Goal: Check status: Check status

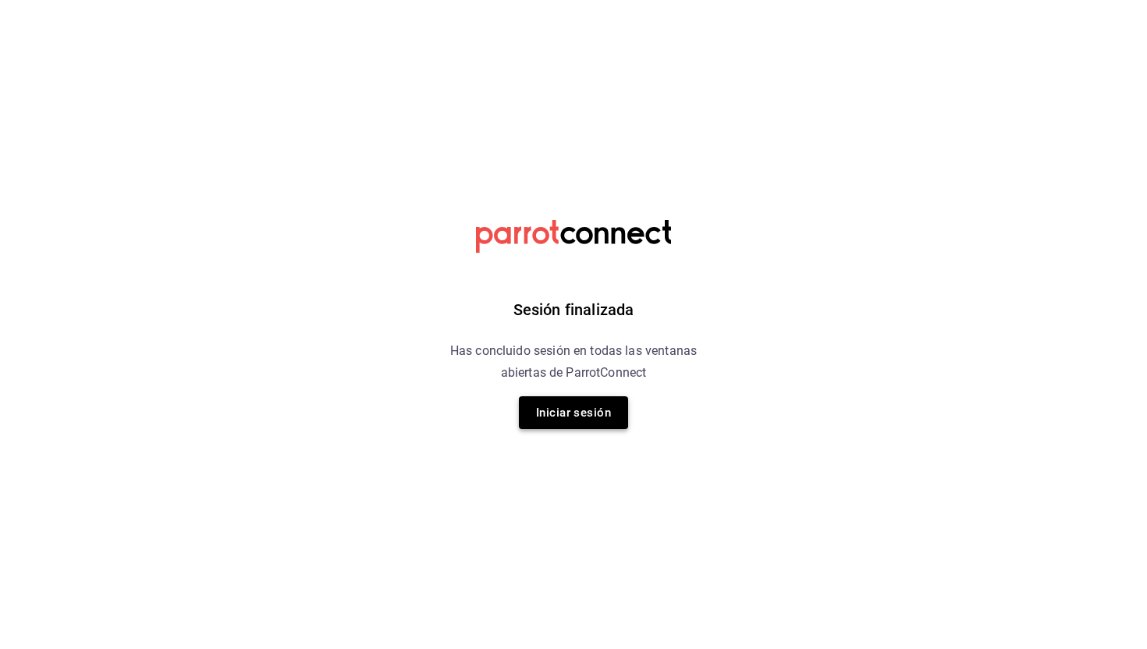
click at [550, 415] on button "Iniciar sesión" at bounding box center [573, 413] width 109 height 33
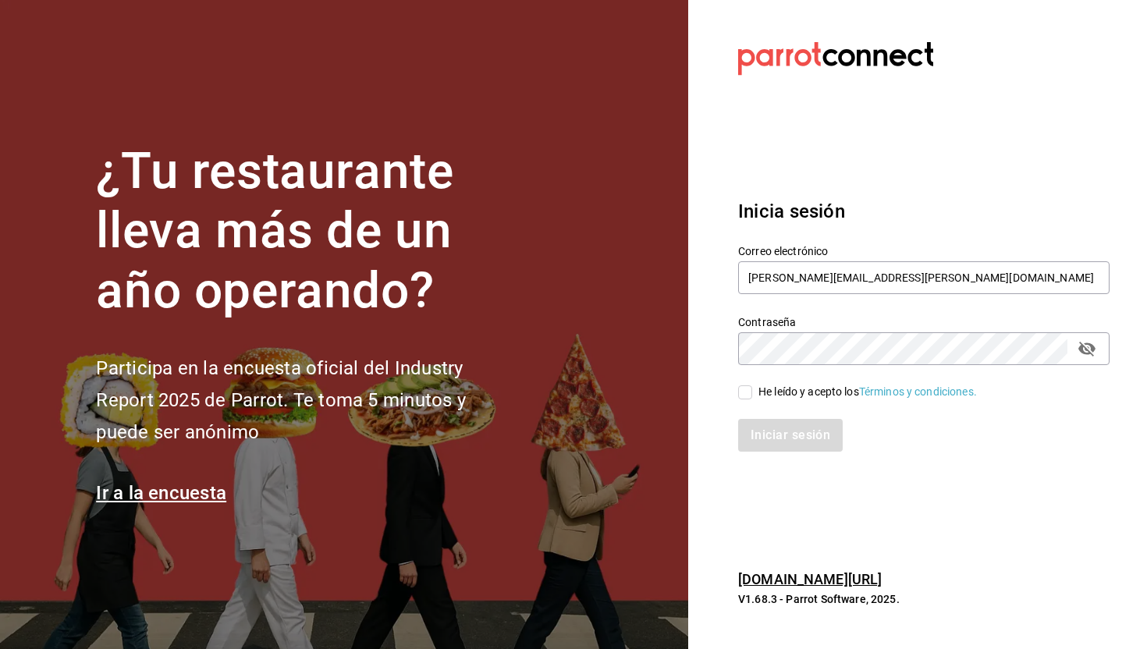
click at [749, 395] on input "He leído y acepto los Términos y condiciones." at bounding box center [745, 393] width 14 height 14
checkbox input "true"
click at [761, 431] on button "Iniciar sesión" at bounding box center [791, 435] width 106 height 33
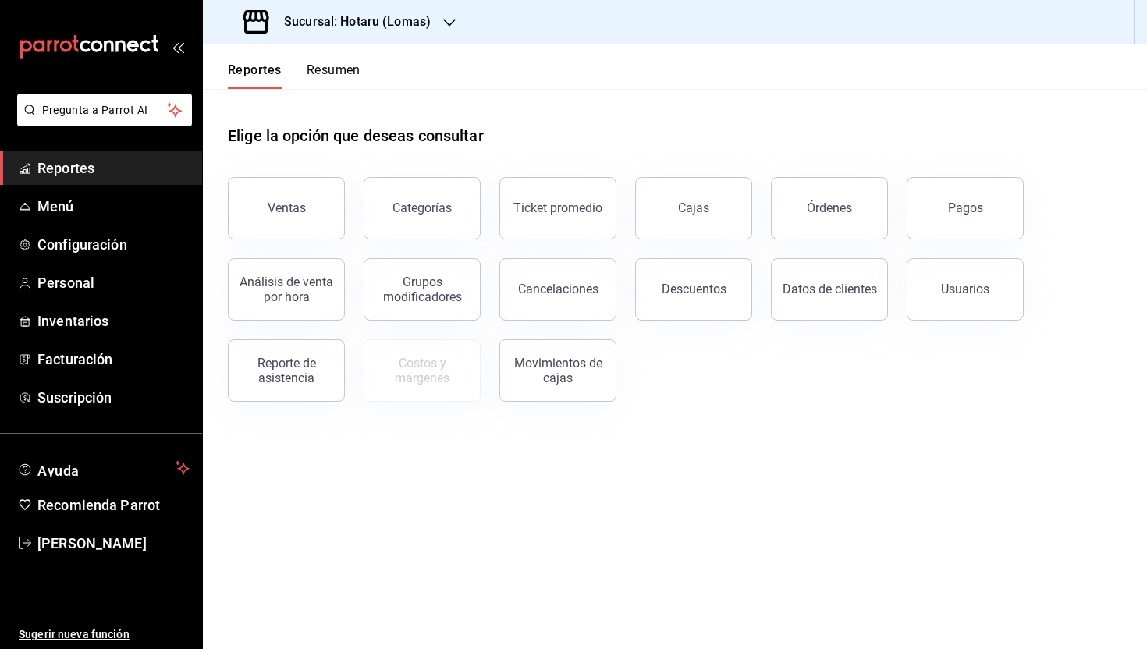
click at [449, 22] on icon "button" at bounding box center [449, 22] width 12 height 12
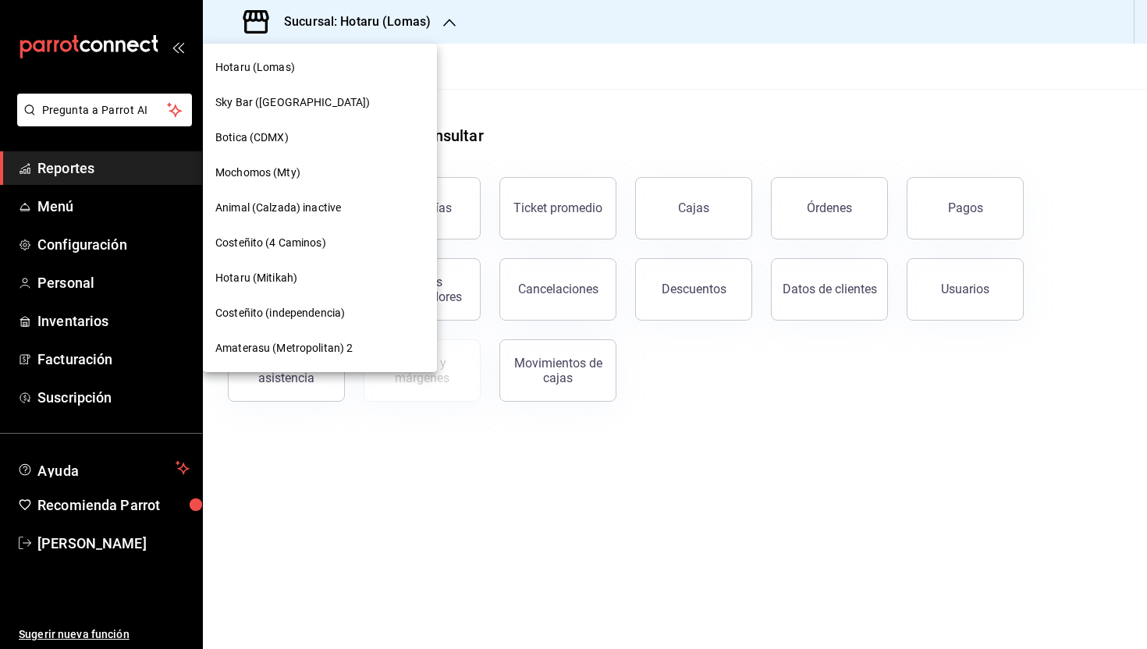
click at [272, 145] on div "Botica (CDMX)" at bounding box center [320, 137] width 234 height 35
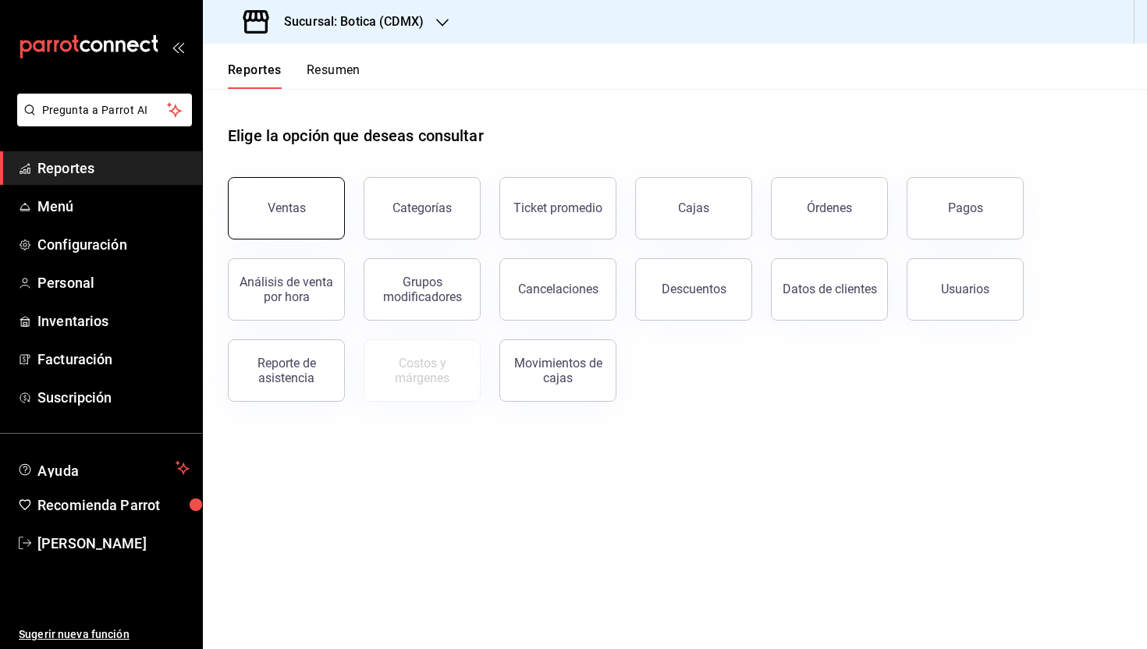
click at [289, 201] on button "Ventas" at bounding box center [286, 208] width 117 height 62
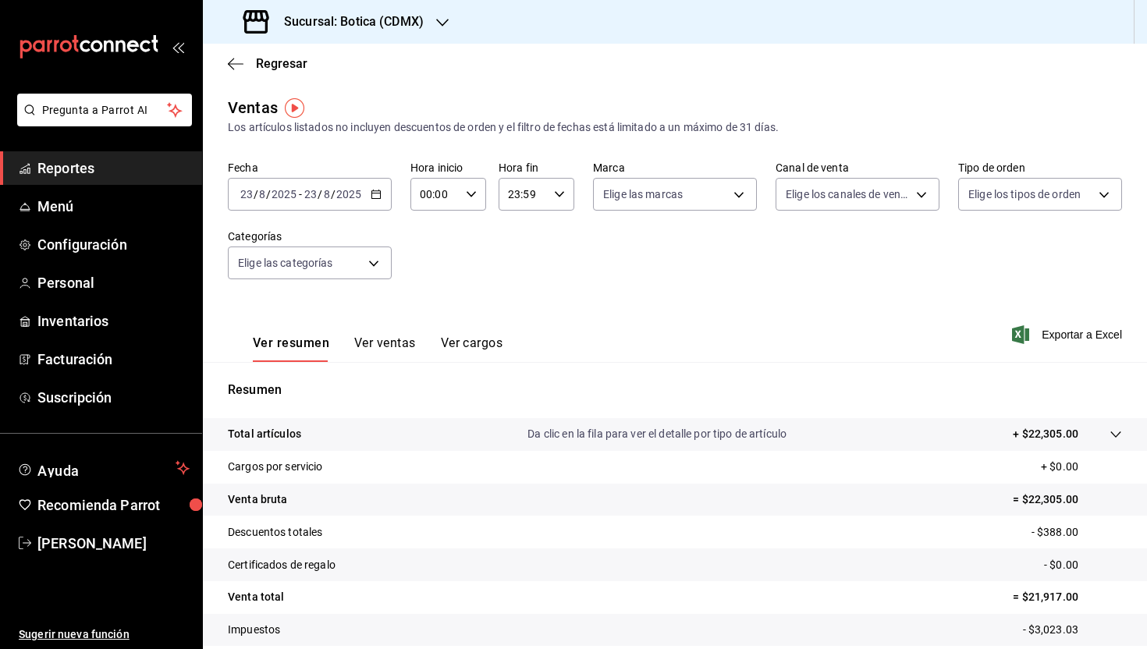
click at [373, 194] on icon "button" at bounding box center [376, 194] width 11 height 11
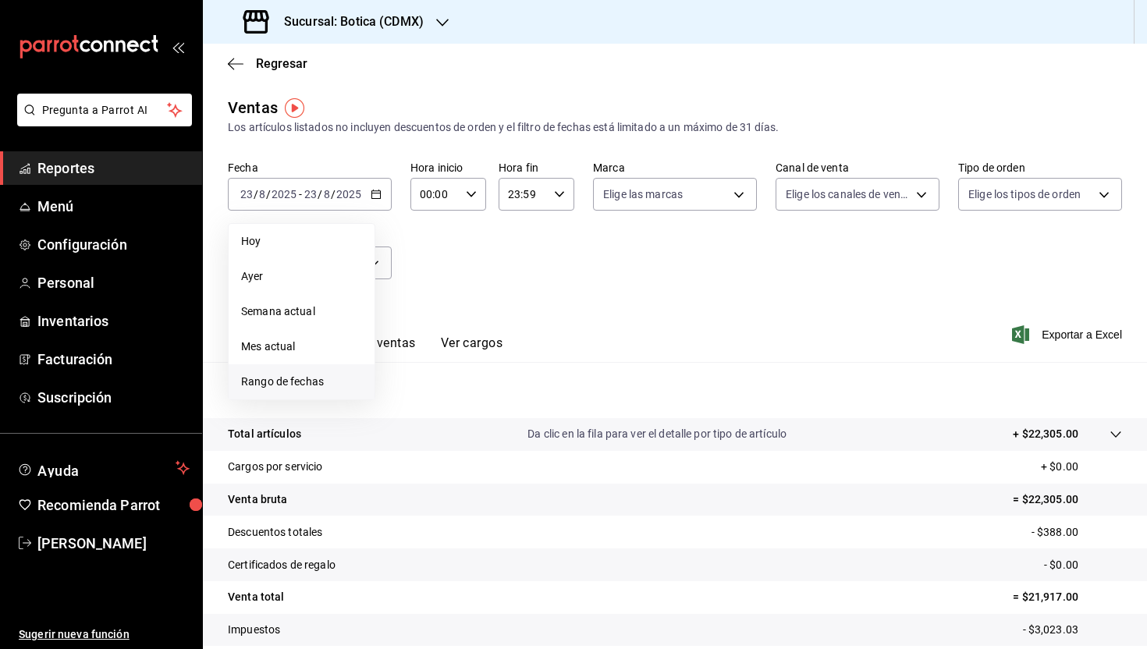
click at [290, 388] on span "Rango de fechas" at bounding box center [301, 382] width 121 height 16
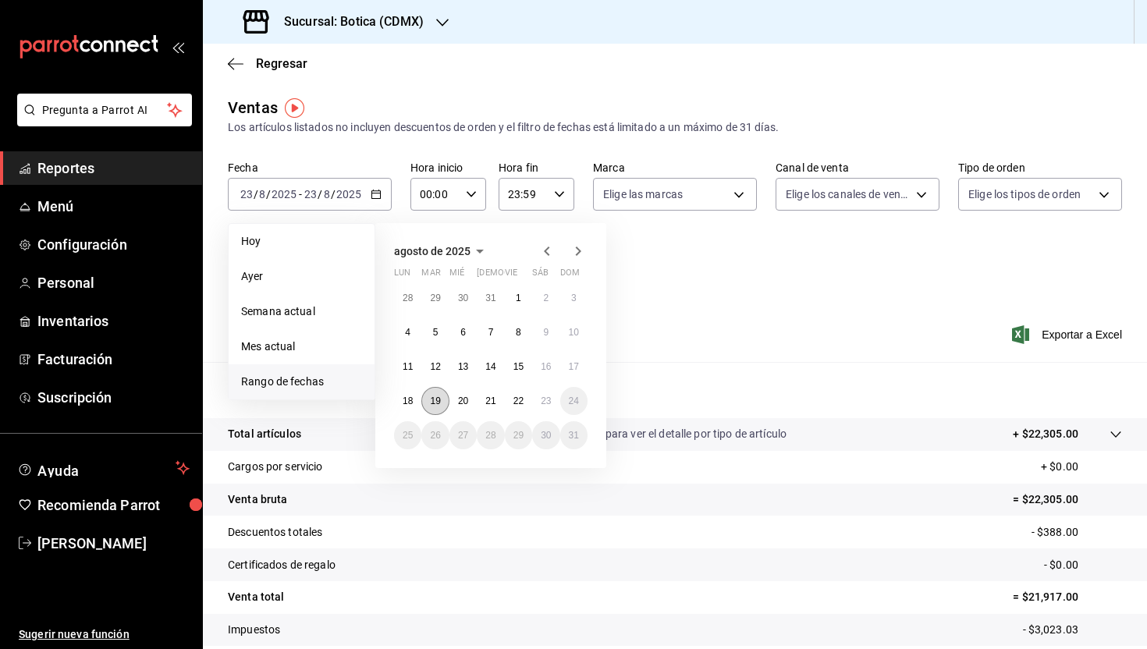
click at [432, 406] on button "19" at bounding box center [435, 401] width 27 height 28
click button "19" at bounding box center [435, 401] width 27 height 28
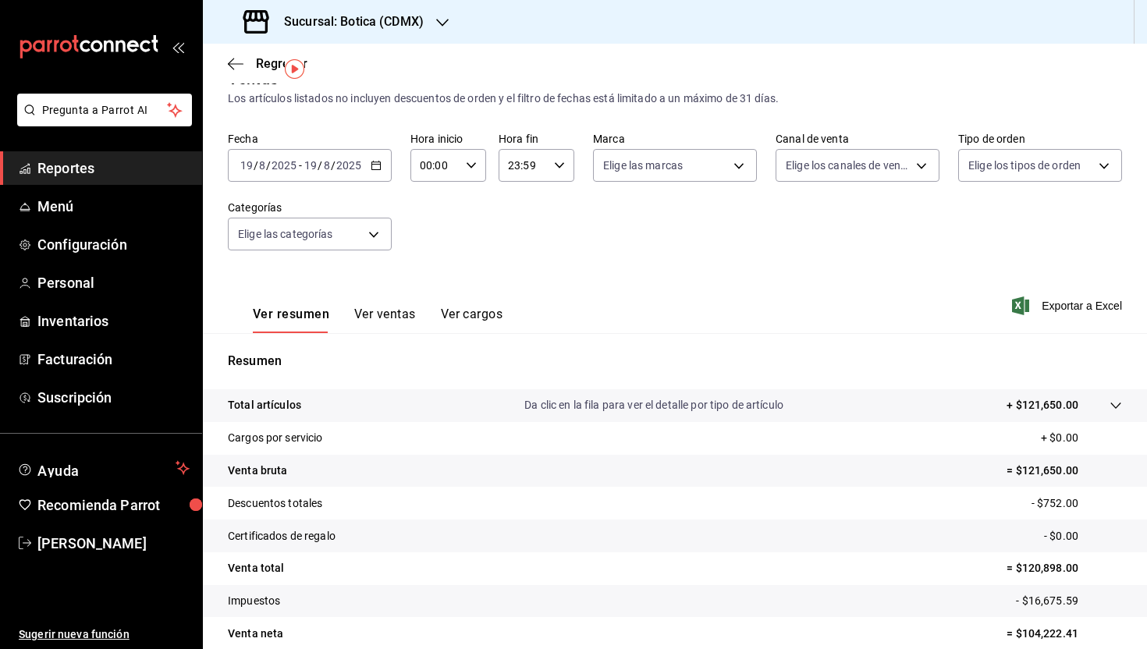
scroll to position [98, 0]
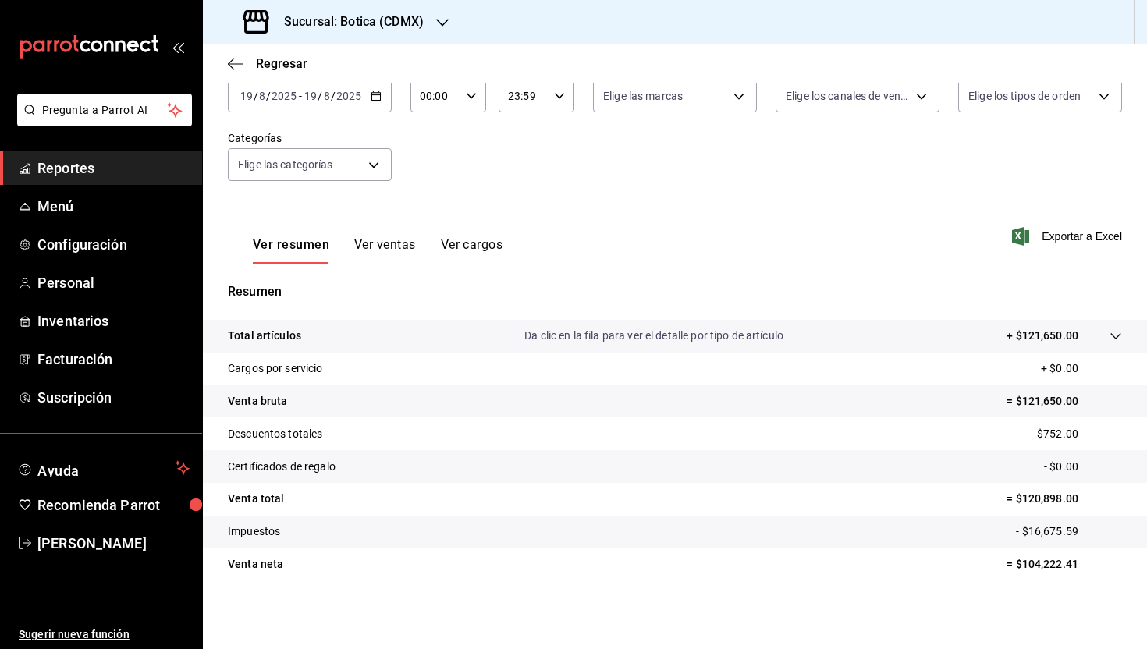
click at [374, 99] on icon "button" at bounding box center [376, 96] width 11 height 11
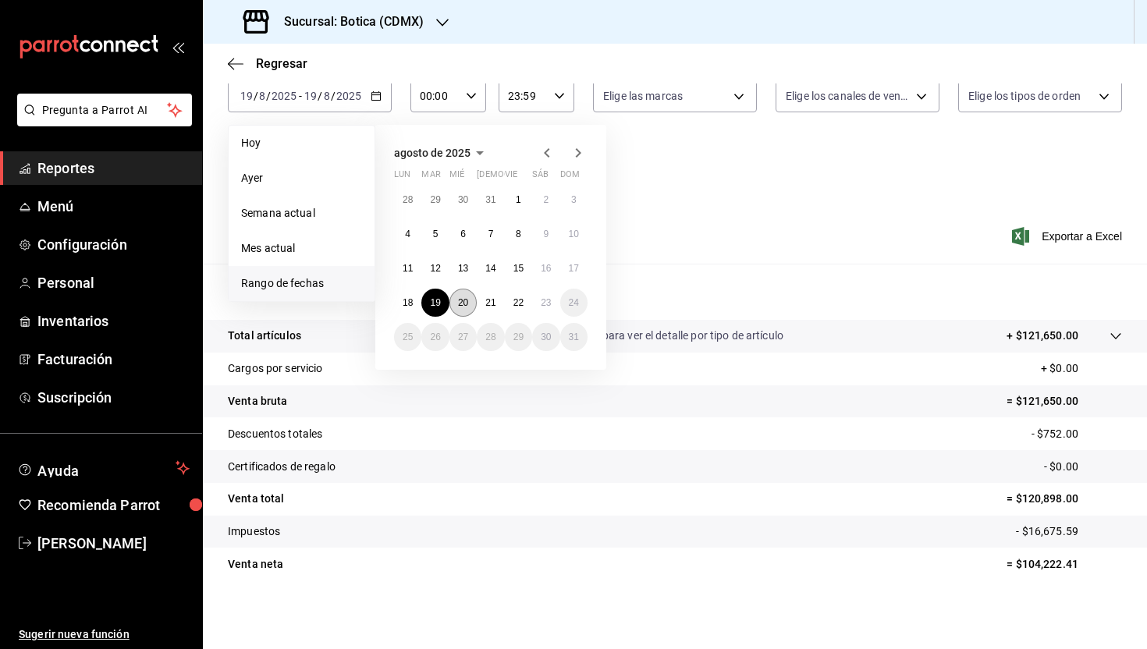
click at [461, 299] on abbr "20" at bounding box center [463, 302] width 10 height 11
click at [461, 302] on abbr "20" at bounding box center [463, 302] width 10 height 11
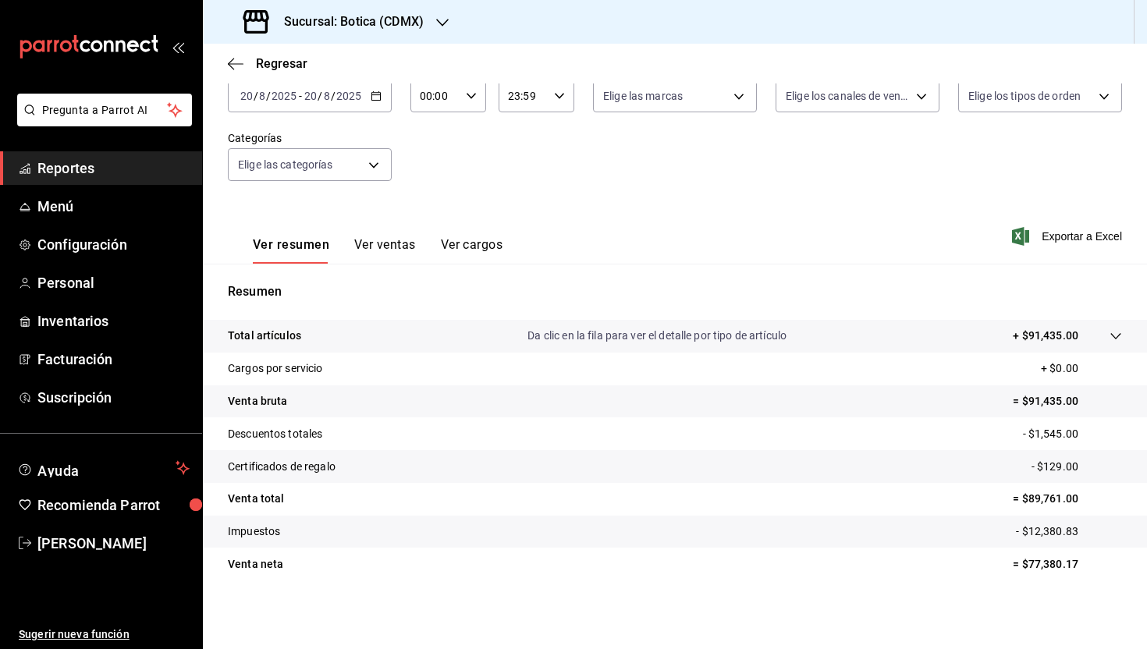
click at [374, 101] on div "2025-08-20 20 / 8 / 2025 - 2025-08-20 20 / 8 / 2025" at bounding box center [310, 96] width 164 height 33
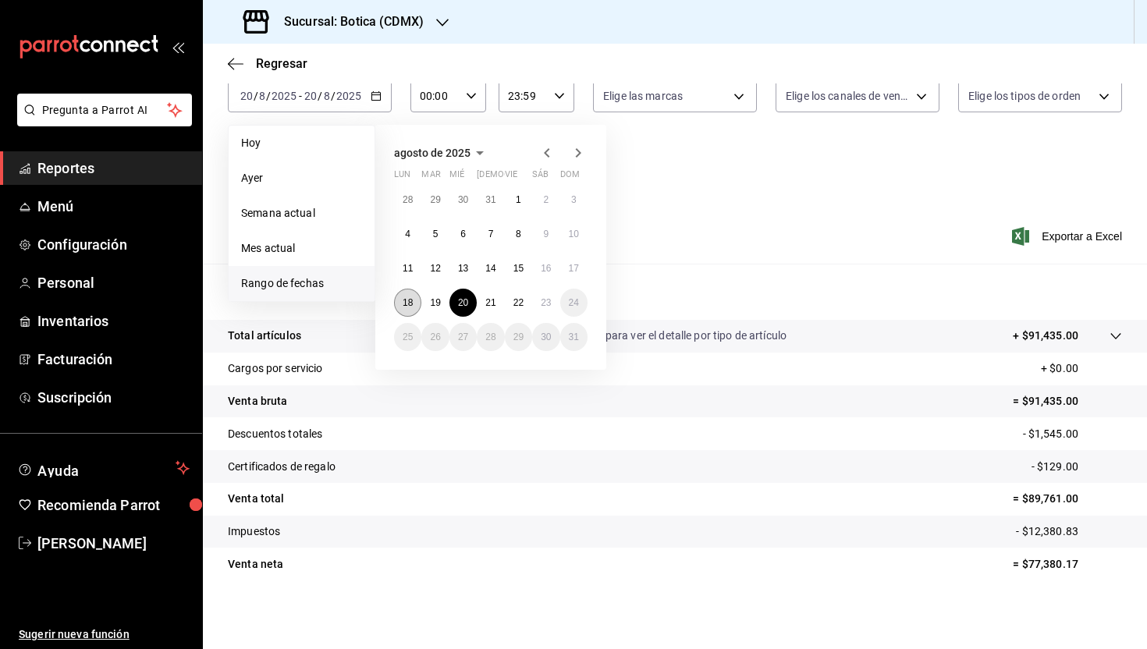
click at [405, 303] on abbr "18" at bounding box center [408, 302] width 10 height 11
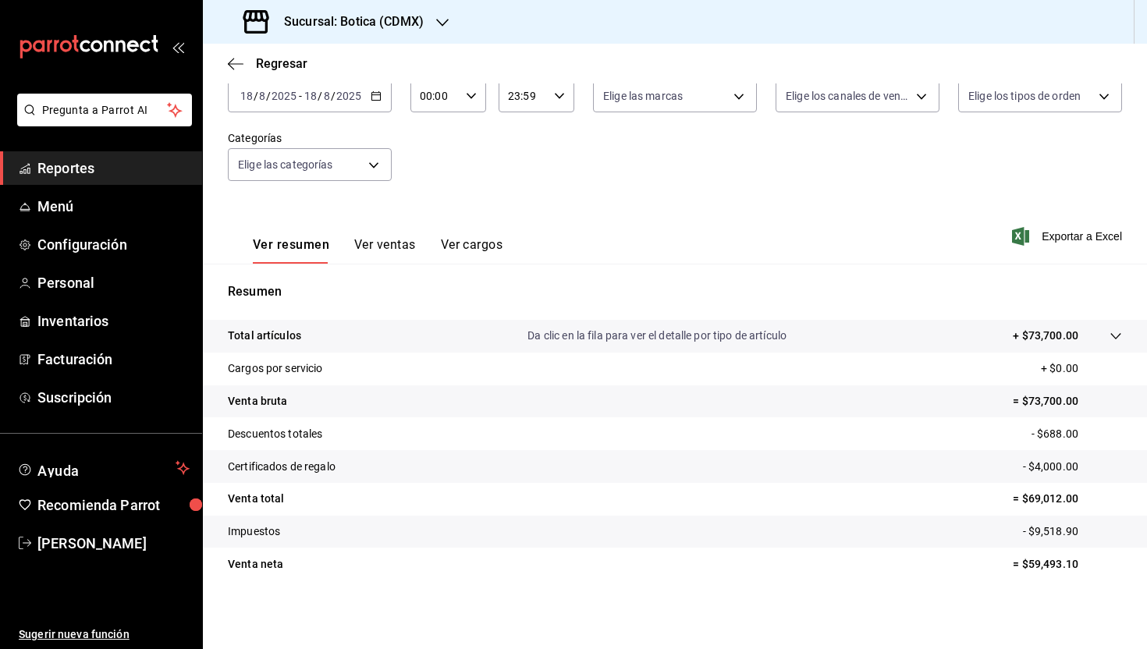
click at [378, 97] on icon "button" at bounding box center [376, 96] width 11 height 11
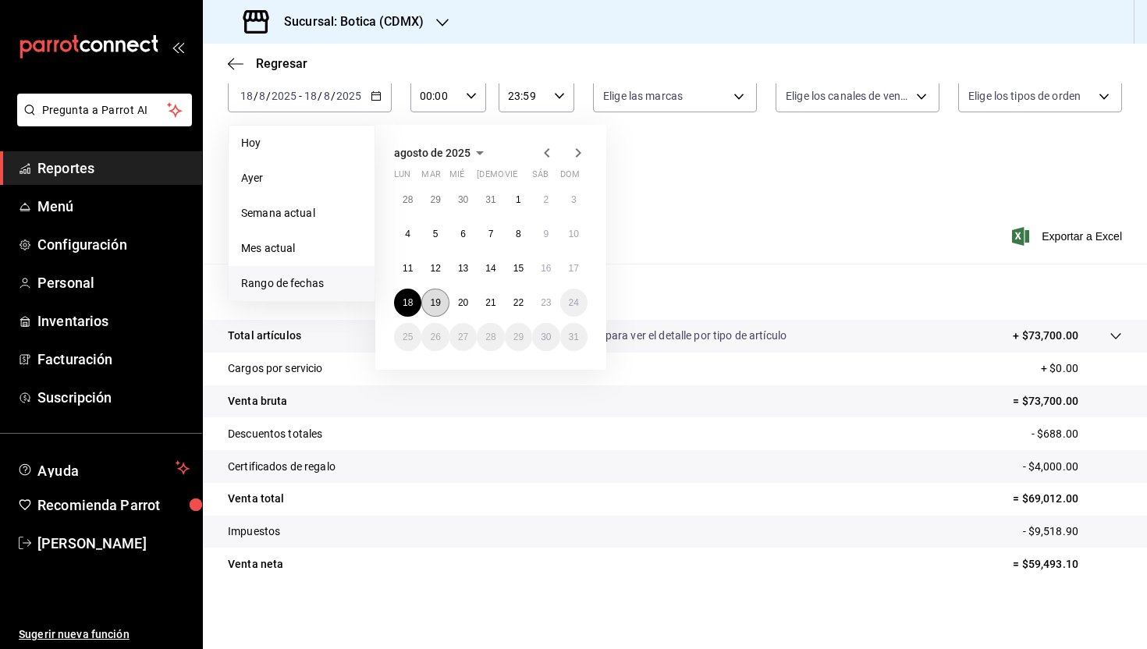
click at [441, 294] on button "19" at bounding box center [435, 303] width 27 height 28
click at [439, 297] on abbr "19" at bounding box center [435, 302] width 10 height 11
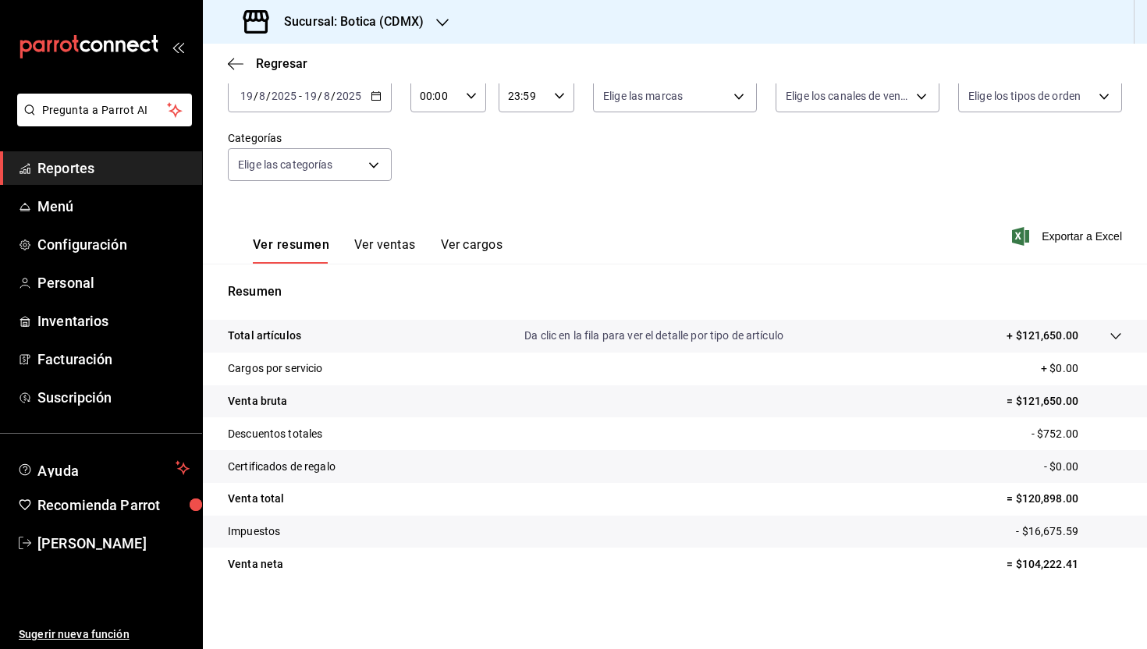
click at [378, 95] on icon "button" at bounding box center [376, 96] width 11 height 11
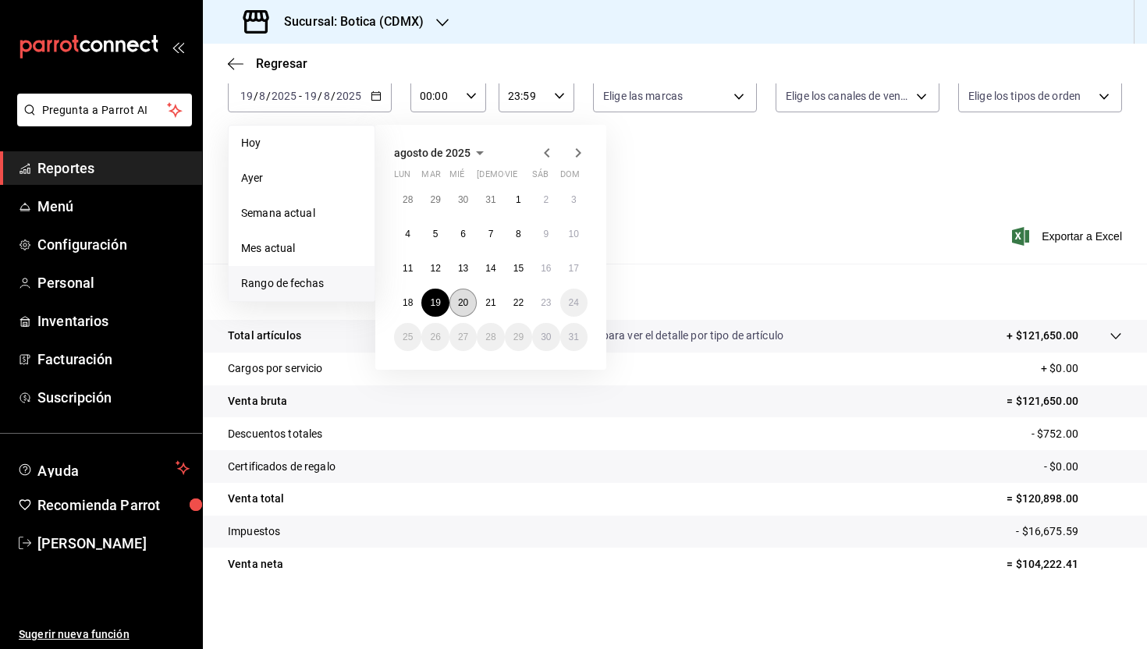
click at [464, 296] on button "20" at bounding box center [463, 303] width 27 height 28
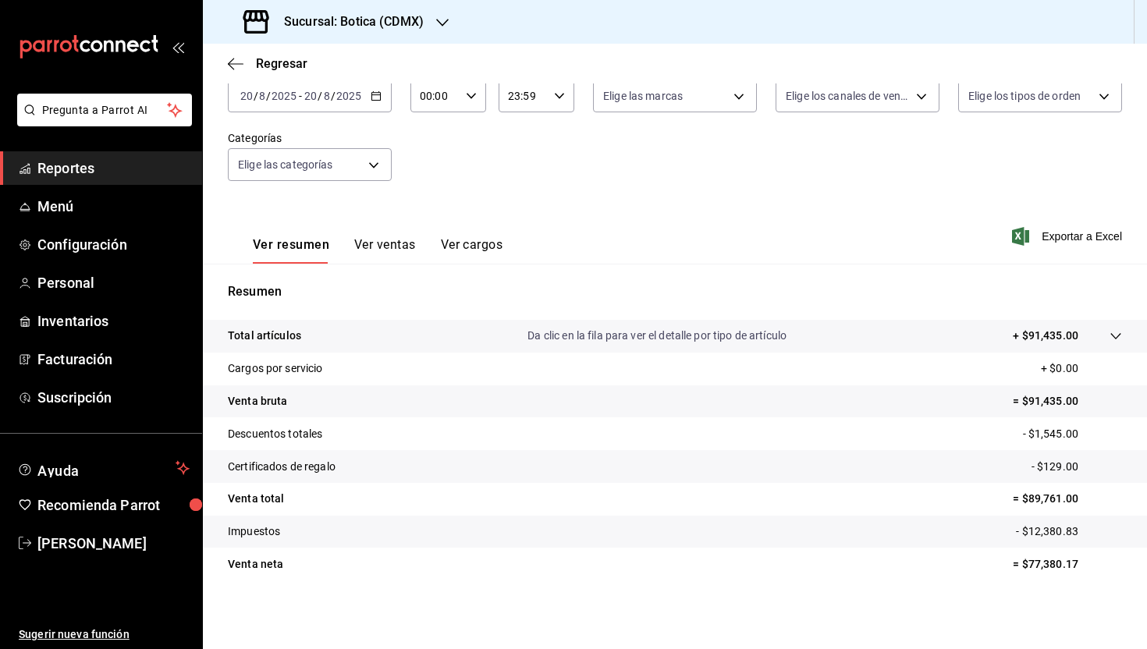
click at [373, 98] on icon "button" at bounding box center [376, 96] width 11 height 11
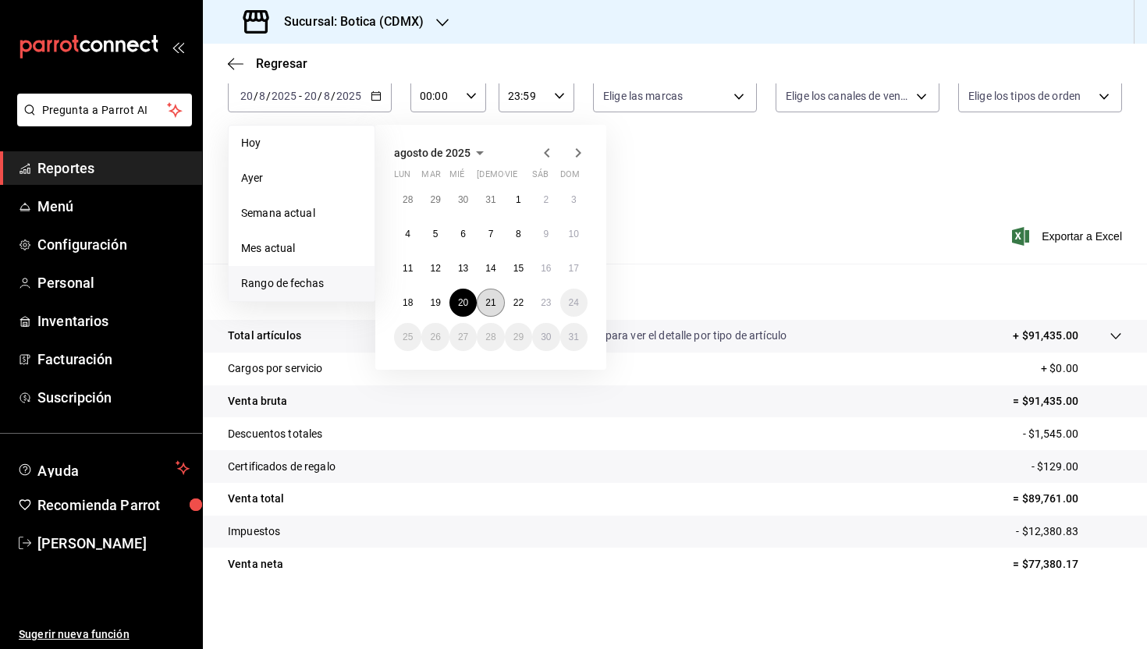
click at [493, 298] on abbr "21" at bounding box center [491, 302] width 10 height 11
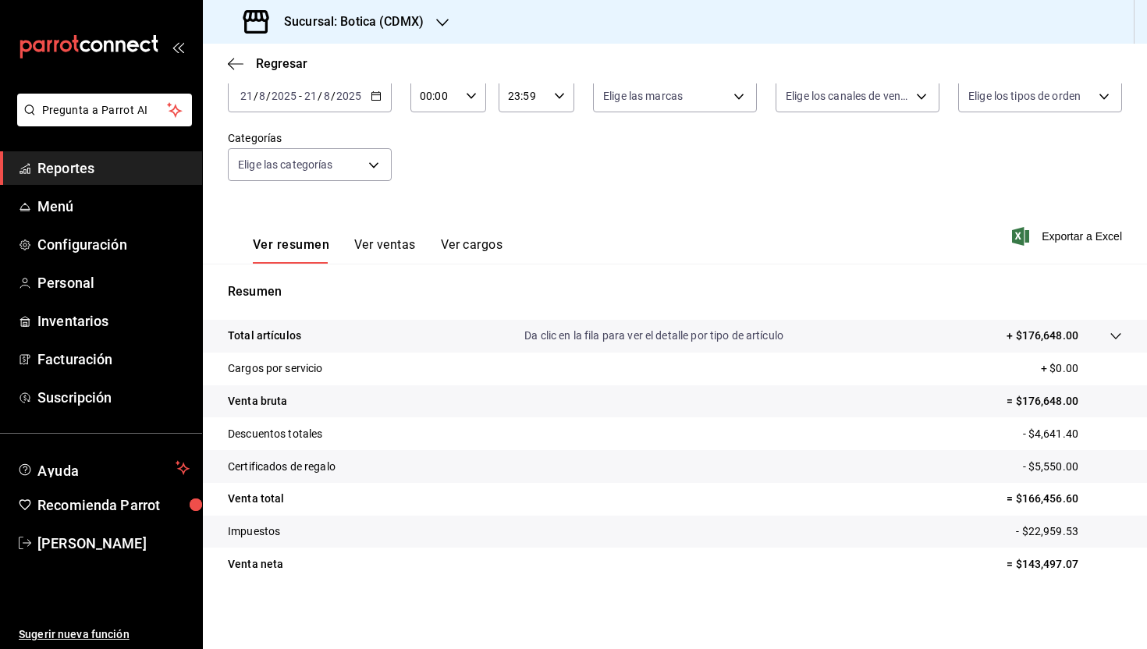
click at [383, 98] on div "2025-08-21 21 / 8 / 2025 - 2025-08-21 21 / 8 / 2025" at bounding box center [310, 96] width 164 height 33
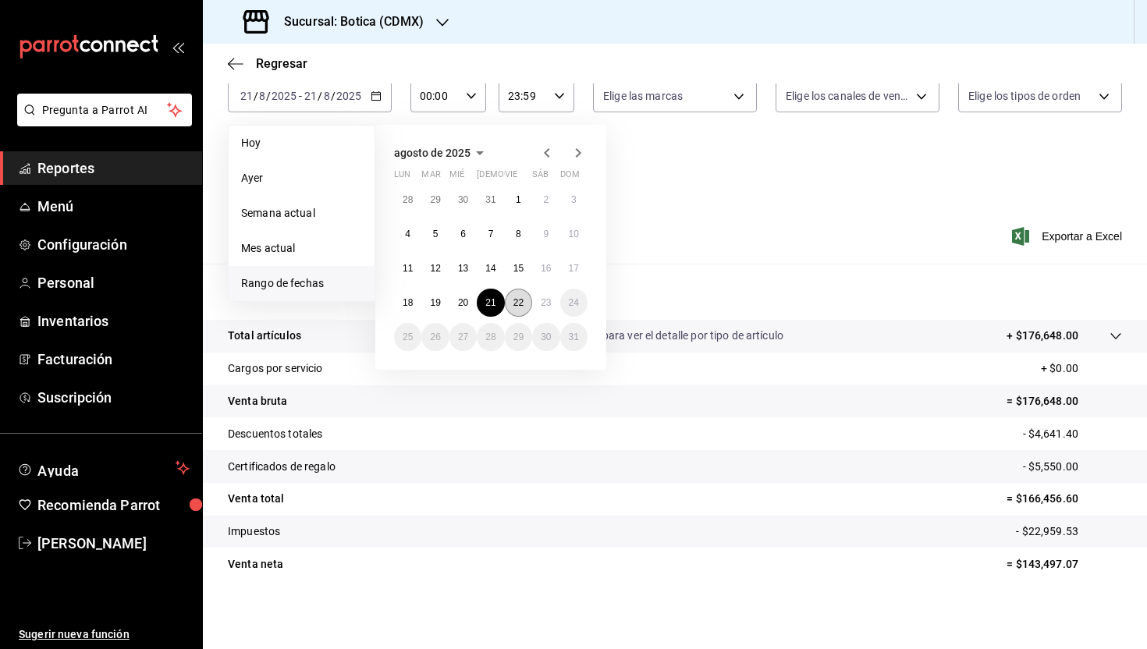
click at [518, 305] on abbr "22" at bounding box center [519, 302] width 10 height 11
